Goal: Task Accomplishment & Management: Manage account settings

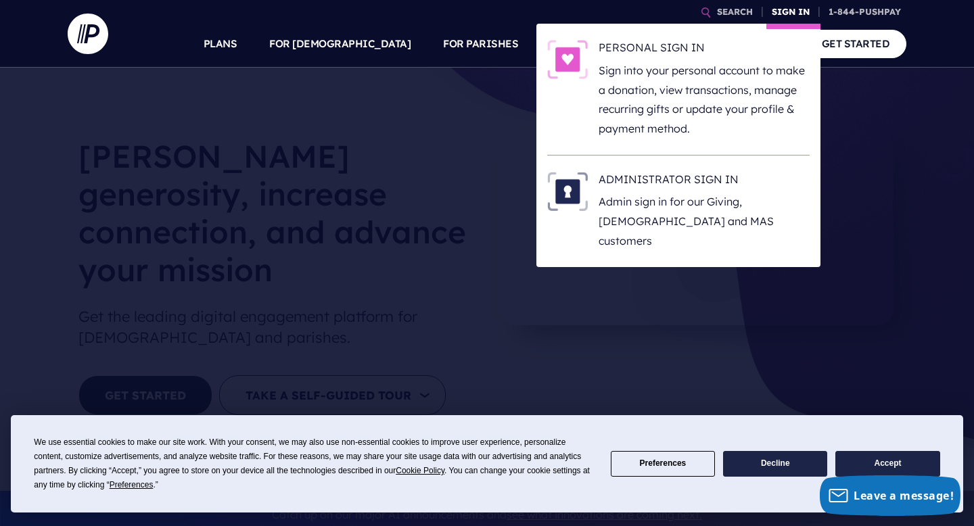
click at [781, 11] on link "SIGN IN" at bounding box center [790, 12] width 49 height 24
click at [622, 55] on h6 "PERSONAL SIGN IN" at bounding box center [704, 50] width 211 height 20
click at [787, 9] on link "SIGN IN" at bounding box center [790, 12] width 49 height 24
click at [671, 80] on p "Sign into your personal account to make a donation, view transactions, manage r…" at bounding box center [704, 100] width 211 height 78
